Goal: Check status

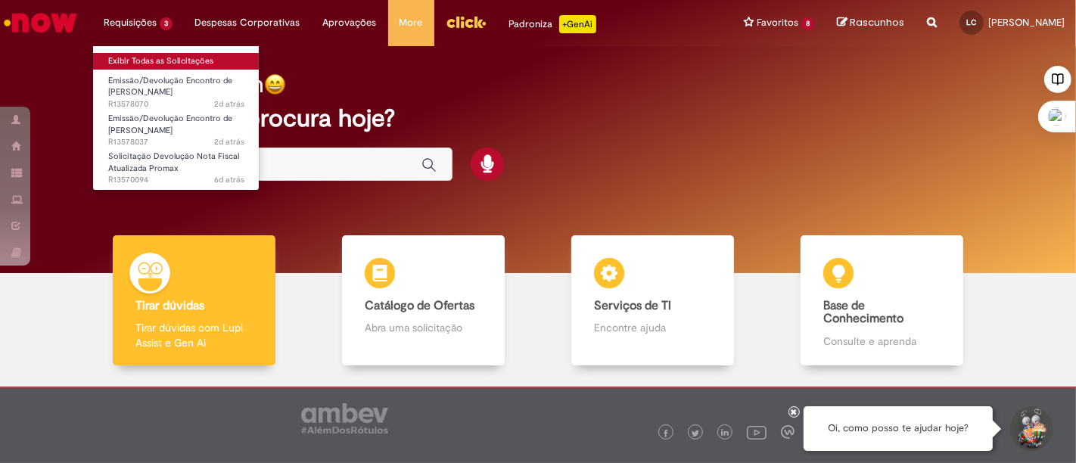
click at [151, 67] on link "Exibir Todas as Solicitações" at bounding box center [176, 61] width 166 height 17
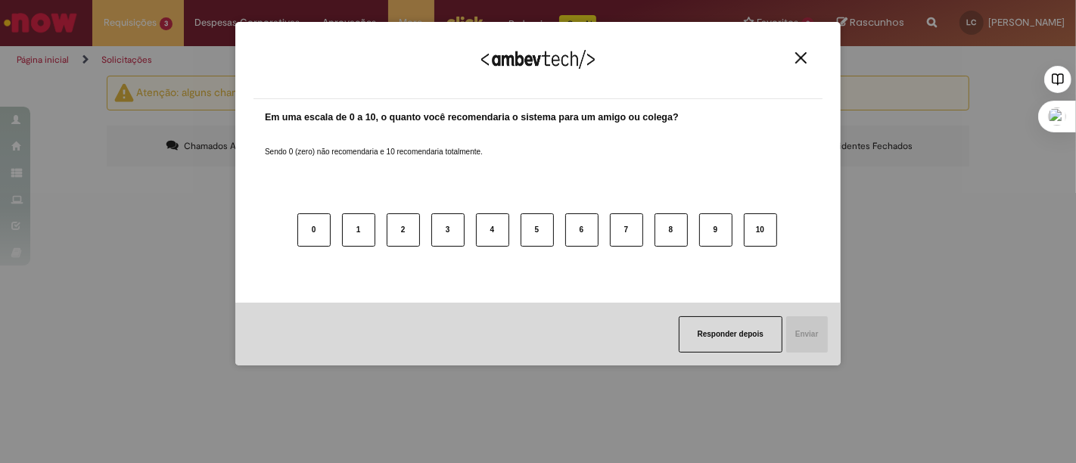
click at [803, 60] on img "Close" at bounding box center [800, 57] width 11 height 11
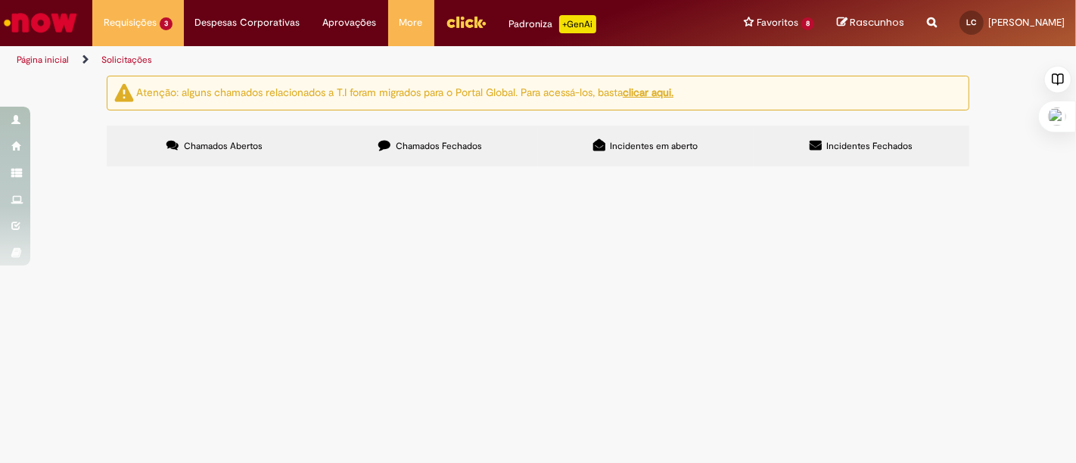
click at [0, 0] on span "EC referente Quebras em rota com OK em anexo." at bounding box center [0, 0] width 0 height 0
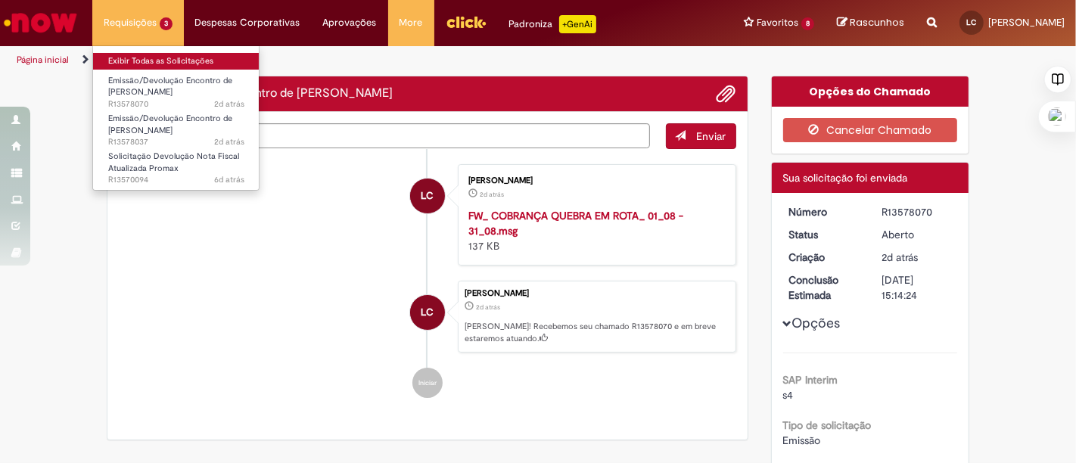
click at [160, 57] on link "Exibir Todas as Solicitações" at bounding box center [176, 61] width 166 height 17
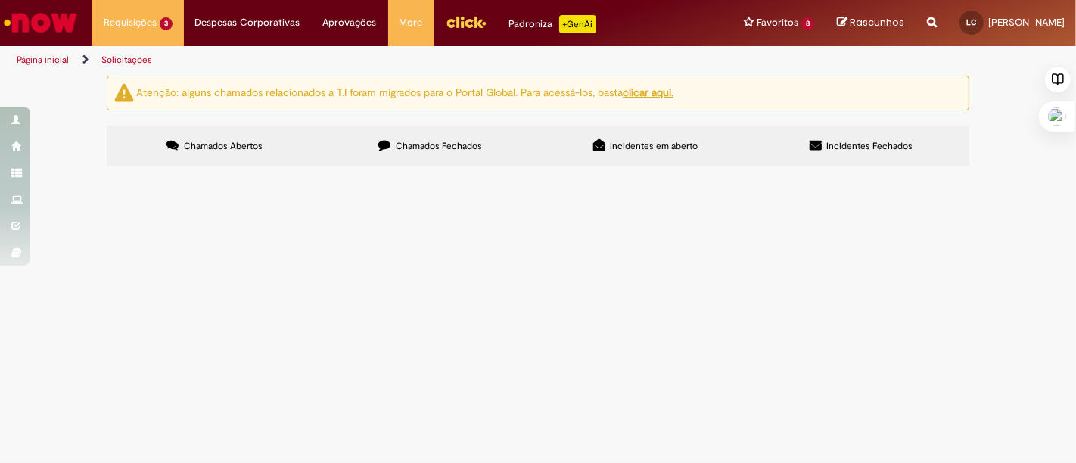
click at [446, 18] on img "Menu Cabeçalho" at bounding box center [466, 22] width 41 height 23
